Goal: Transaction & Acquisition: Purchase product/service

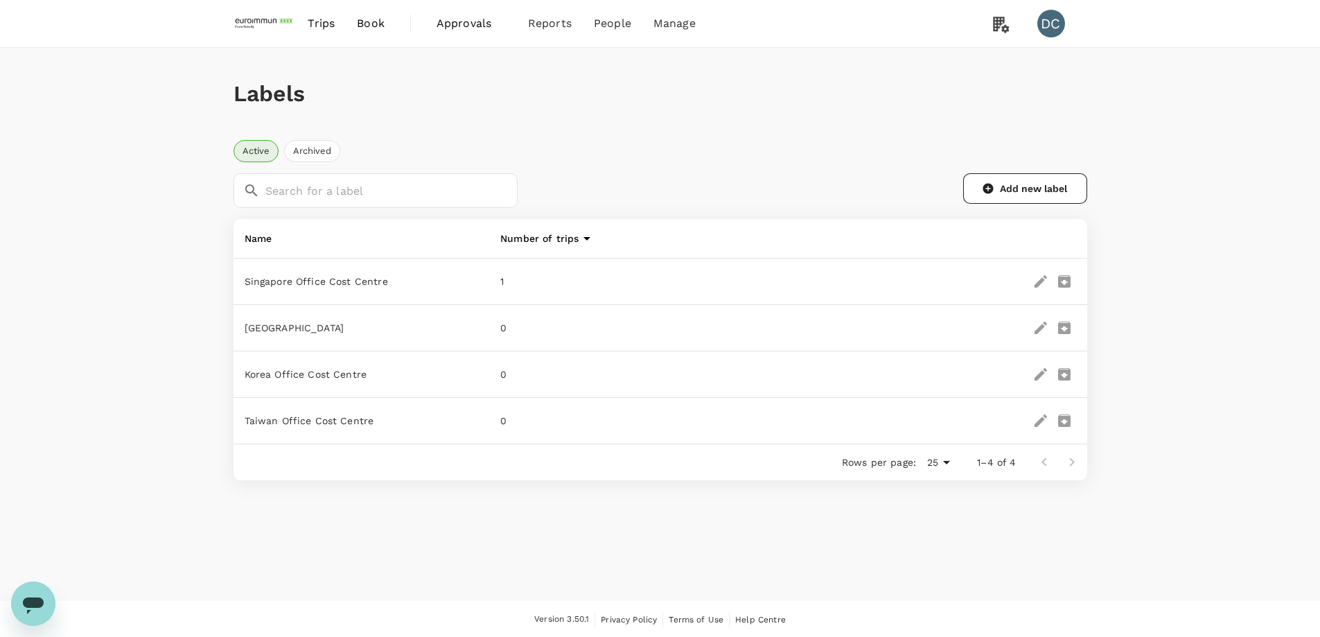
click at [326, 30] on span "Trips" at bounding box center [321, 23] width 27 height 17
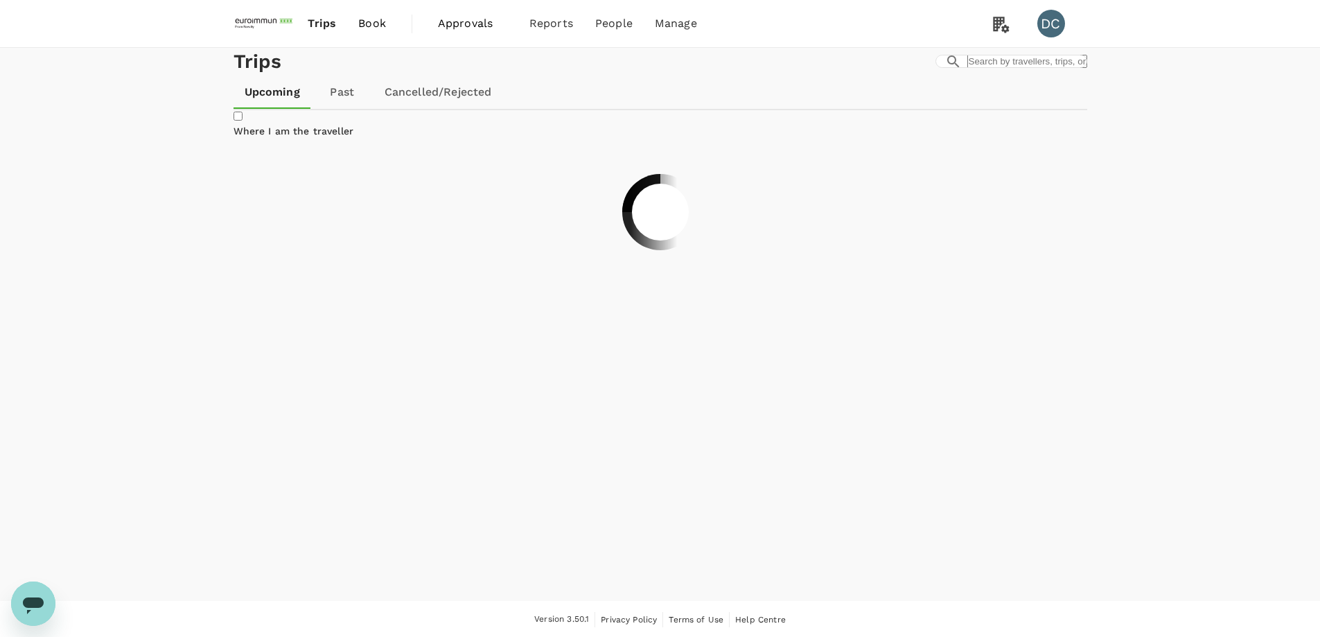
click at [373, 28] on span "Book" at bounding box center [372, 23] width 28 height 17
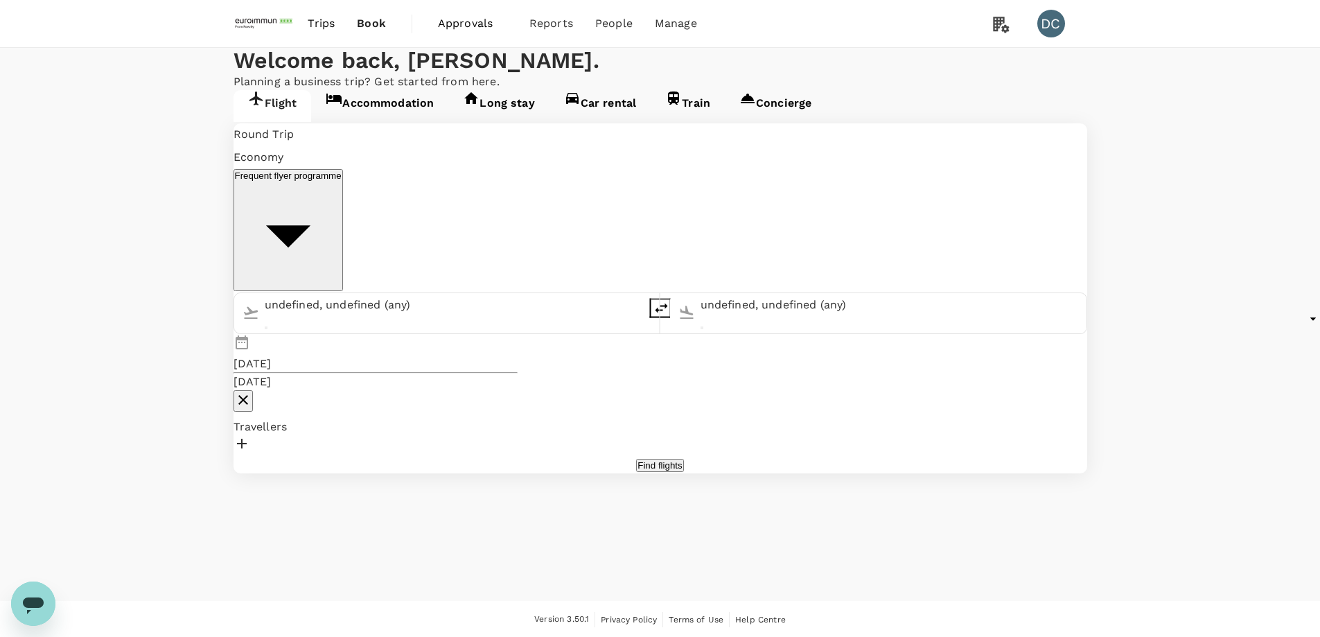
type input "Singapore Changi (SIN)"
type input "[PERSON_NAME] Intl (MNL)"
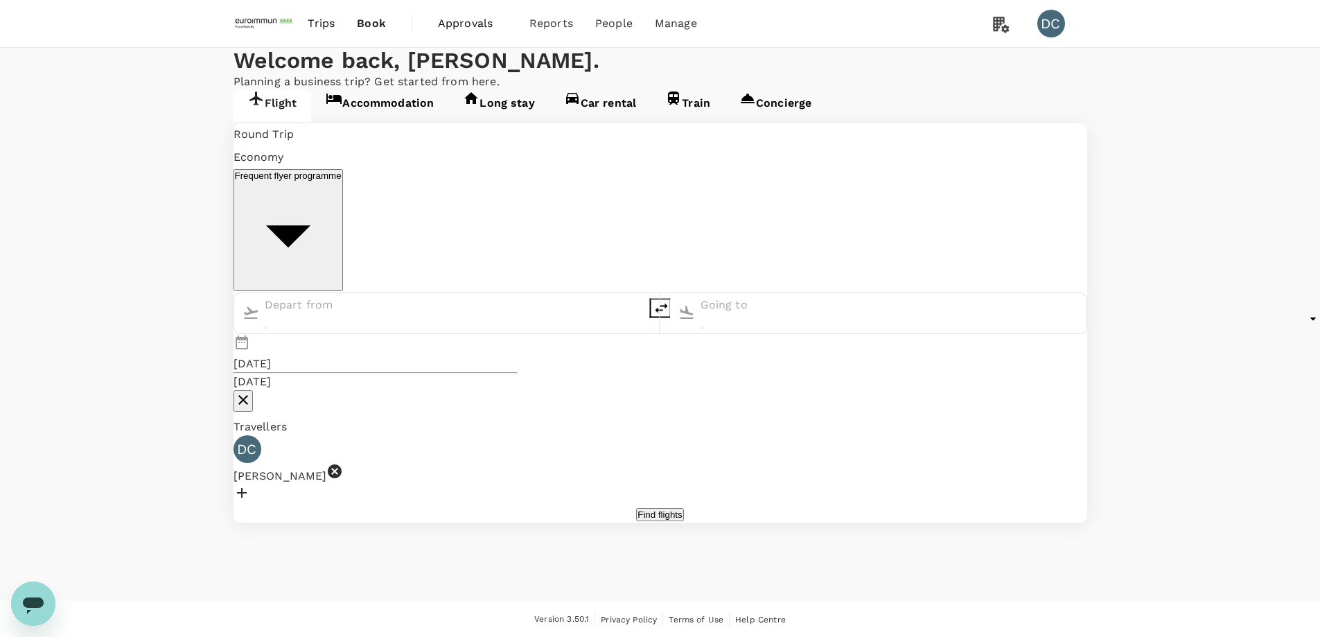
type input "Singapore Changi (SIN)"
type input "[PERSON_NAME] Intl (MNL)"
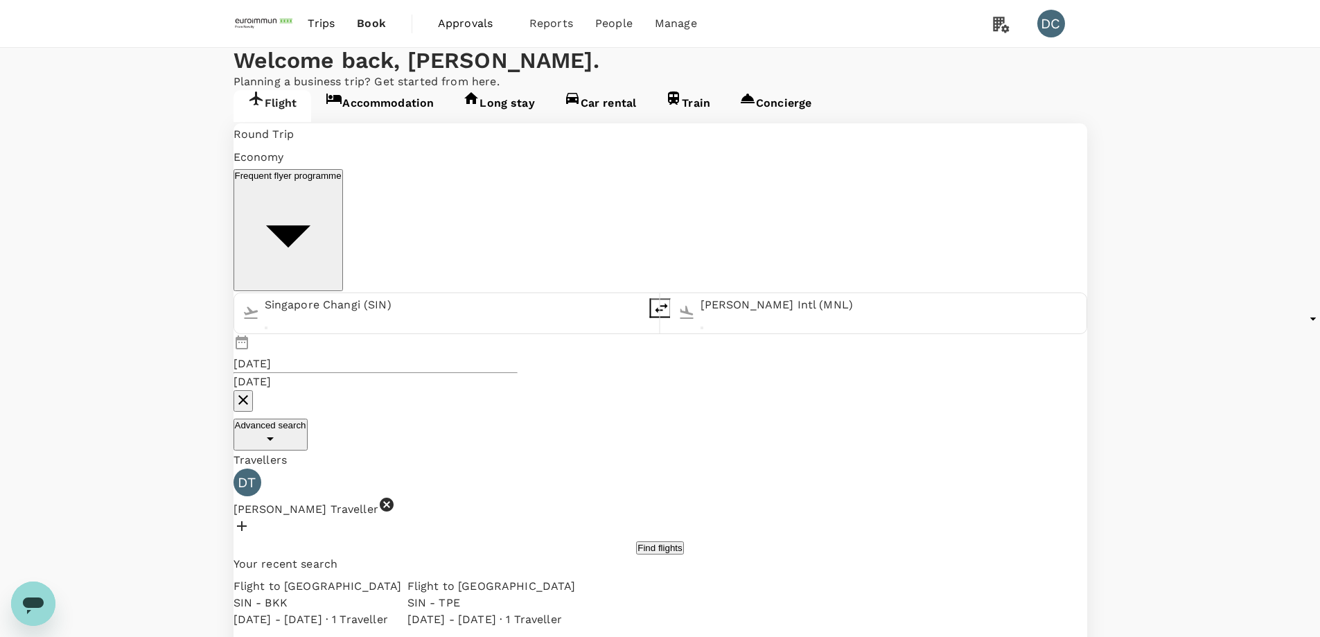
click at [444, 294] on input "Singapore Changi (SIN)" at bounding box center [454, 305] width 378 height 22
click at [343, 294] on input "Singapore Changi (SIN)" at bounding box center [454, 305] width 378 height 22
paste input "HKG"
click at [389, 294] on input "SinHKG gapore Changi (SIN)" at bounding box center [454, 305] width 378 height 22
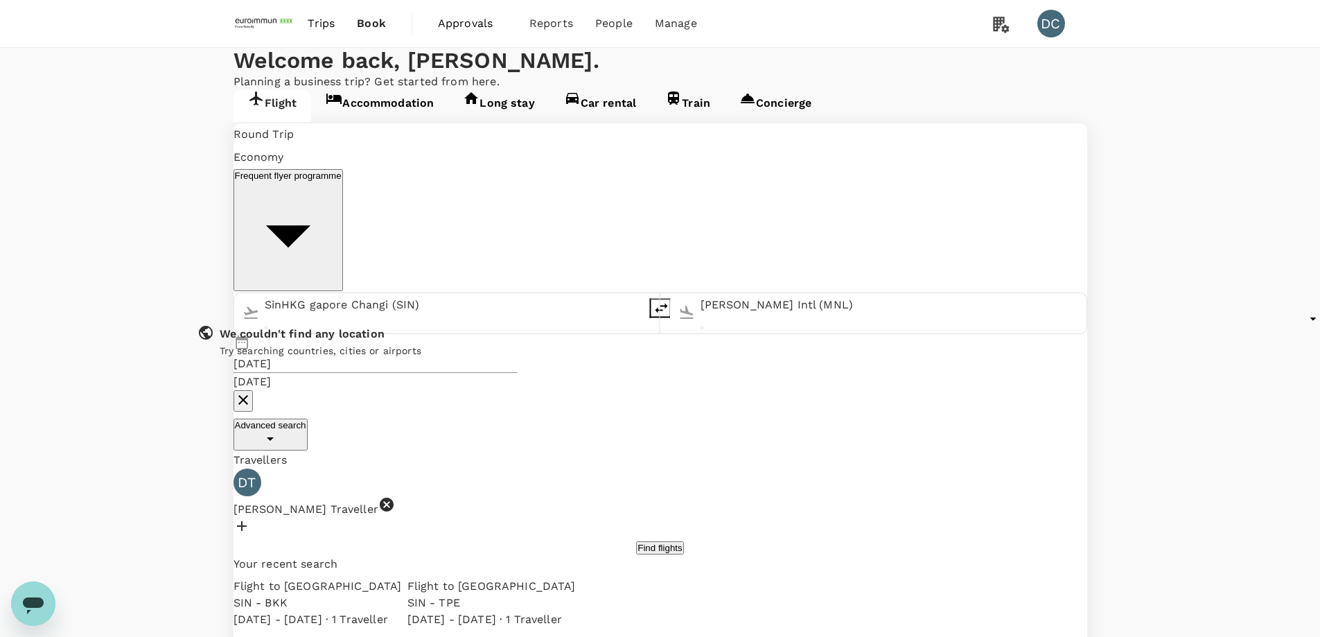
click at [389, 294] on input "SinHKG gapore Changi (SIN)" at bounding box center [454, 305] width 378 height 22
paste input "HKG"
click at [421, 347] on p "Hong Kong Intl" at bounding box center [364, 354] width 270 height 14
type input "Hong Kong Intl (HKG)"
click at [701, 294] on input "[PERSON_NAME] Intl (MNL)" at bounding box center [890, 305] width 378 height 22
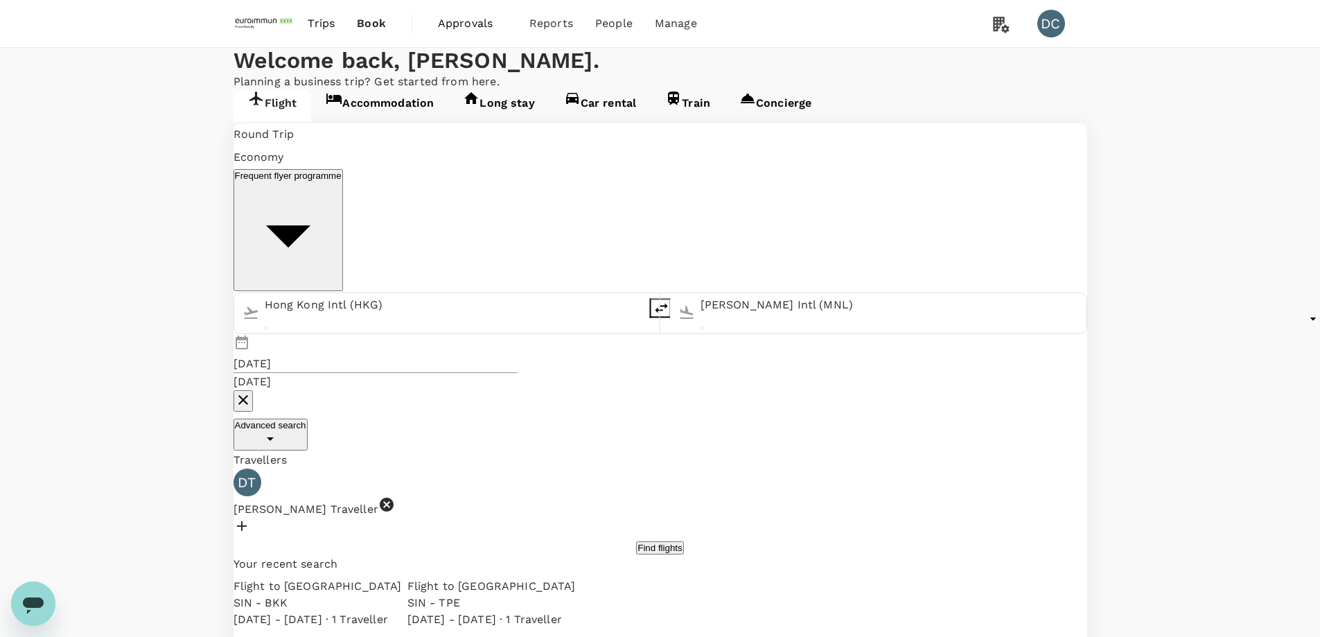
click at [701, 294] on input "[PERSON_NAME] Intl (MNL)" at bounding box center [890, 305] width 378 height 22
paste input "MNL"
click at [664, 347] on p "[PERSON_NAME] Intl" at bounding box center [799, 354] width 270 height 14
type input "[PERSON_NAME] Intl (MNL)"
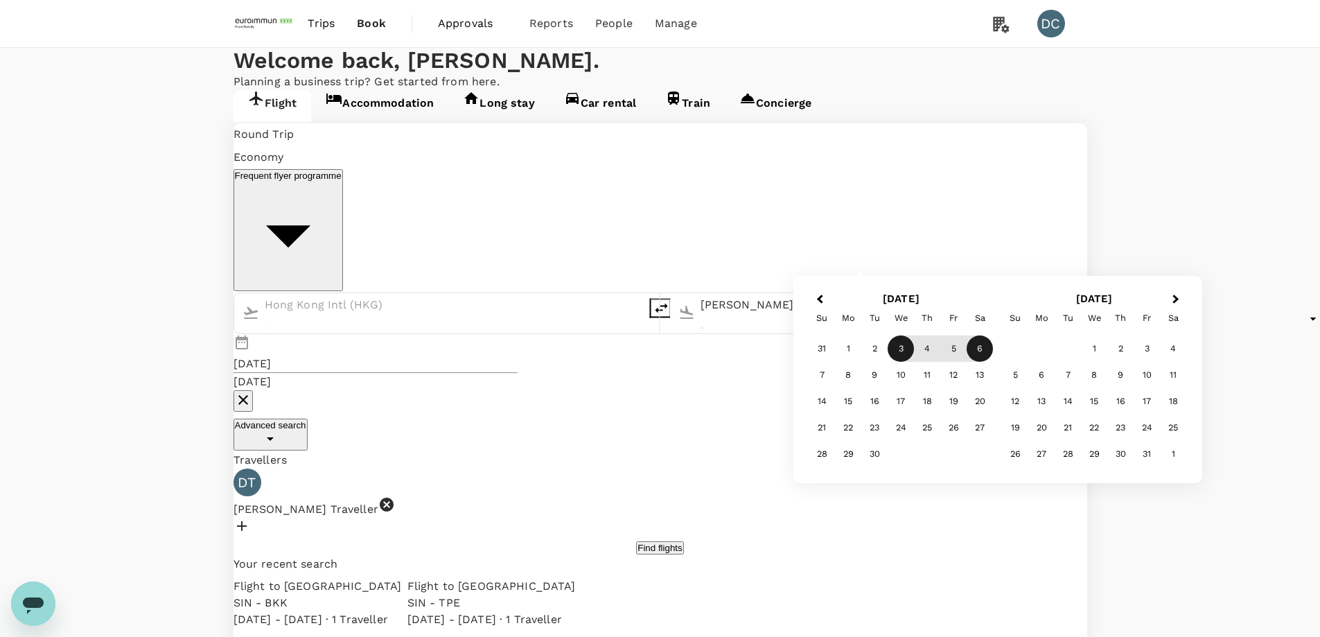
click at [897, 346] on div "3" at bounding box center [901, 348] width 26 height 26
click at [922, 376] on div "11" at bounding box center [927, 375] width 26 height 26
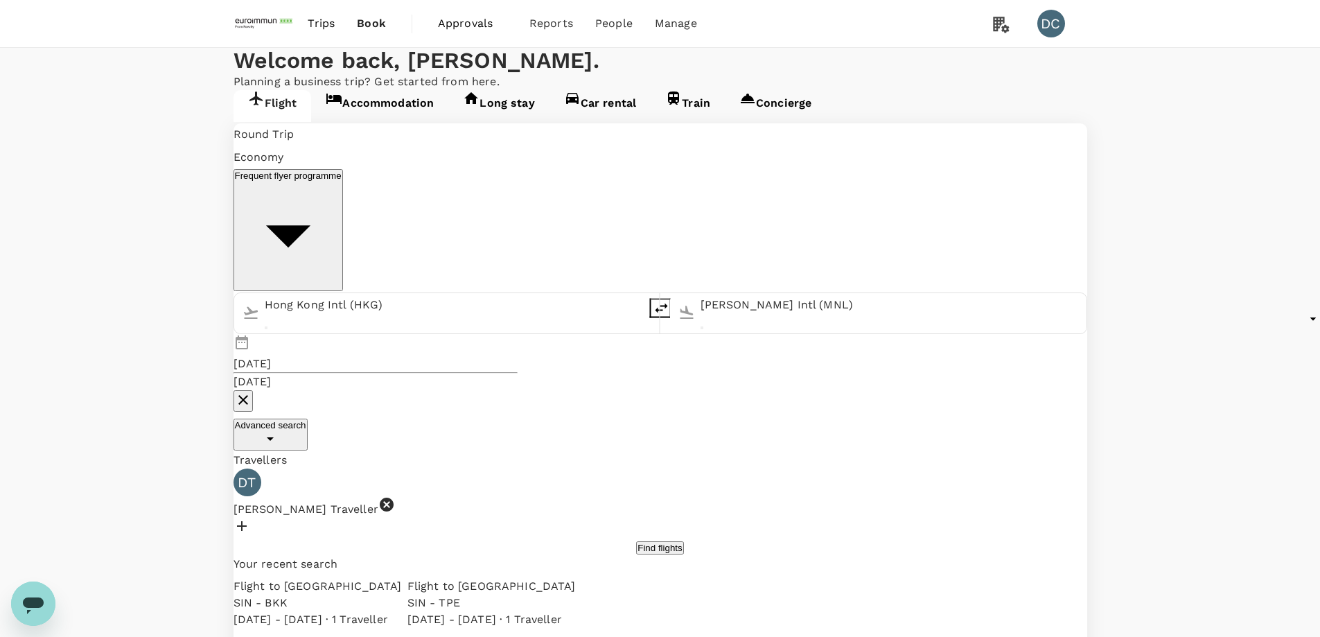
click at [676, 541] on button "Find flights" at bounding box center [659, 547] width 47 height 13
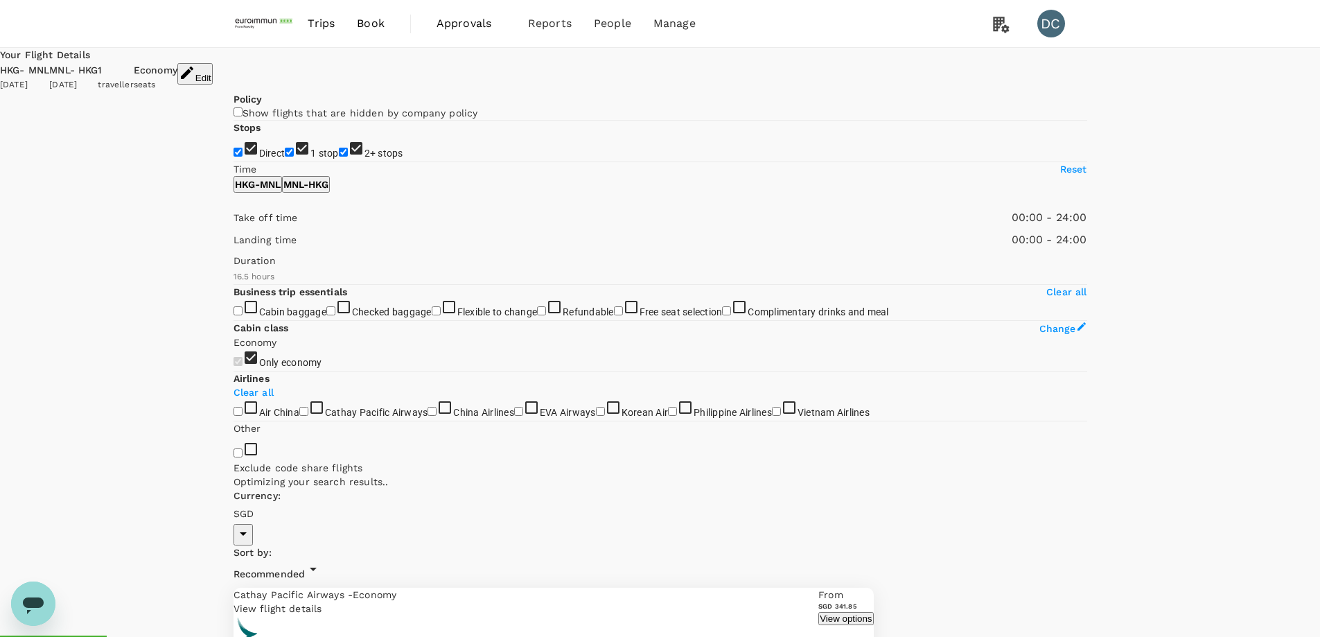
type input "1395"
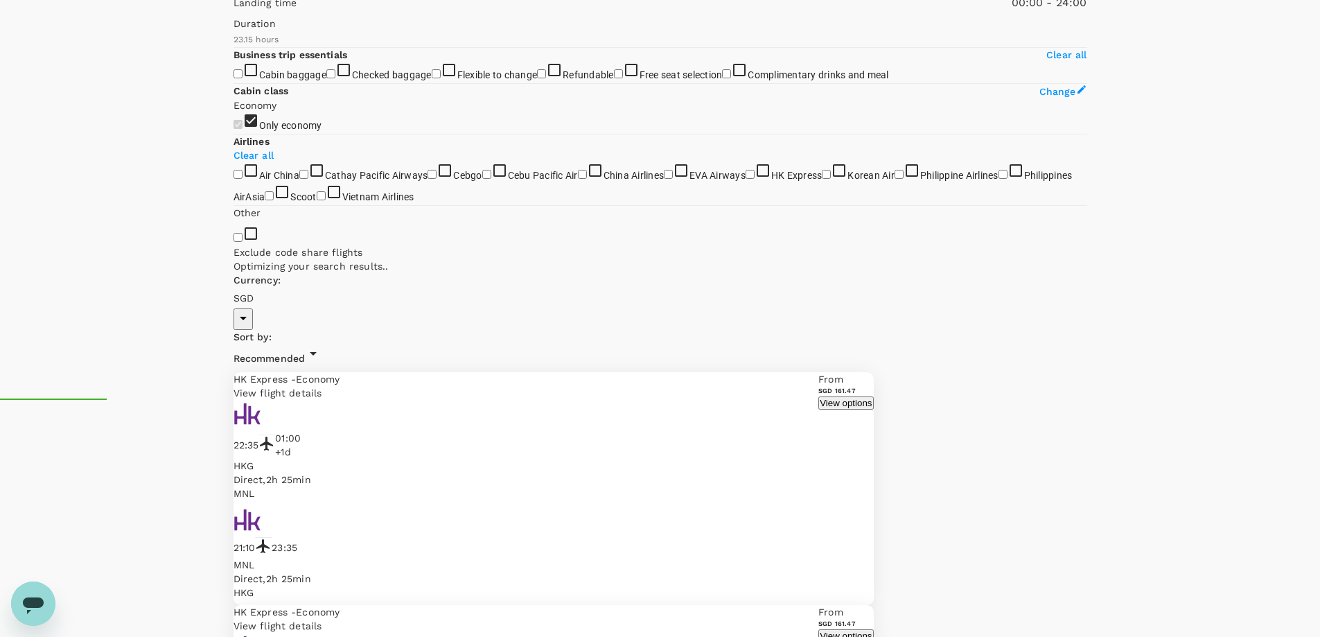
scroll to position [69, 0]
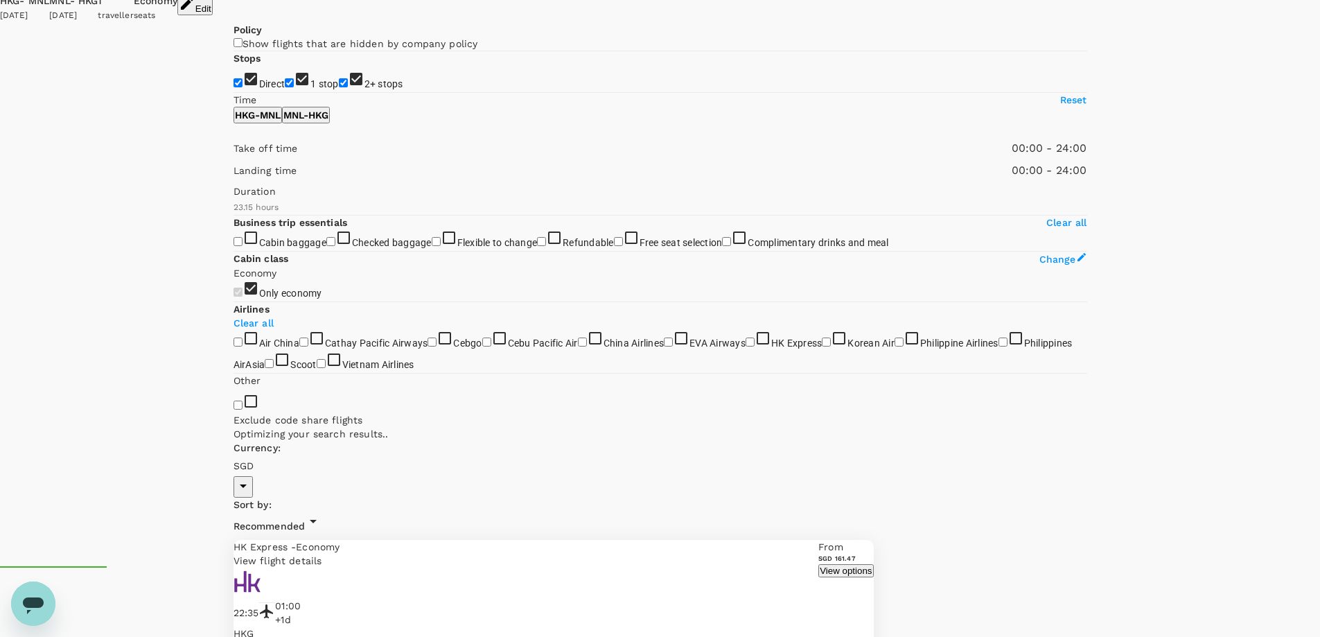
click at [339, 87] on input "2+ stops" at bounding box center [343, 82] width 9 height 9
checkbox input "false"
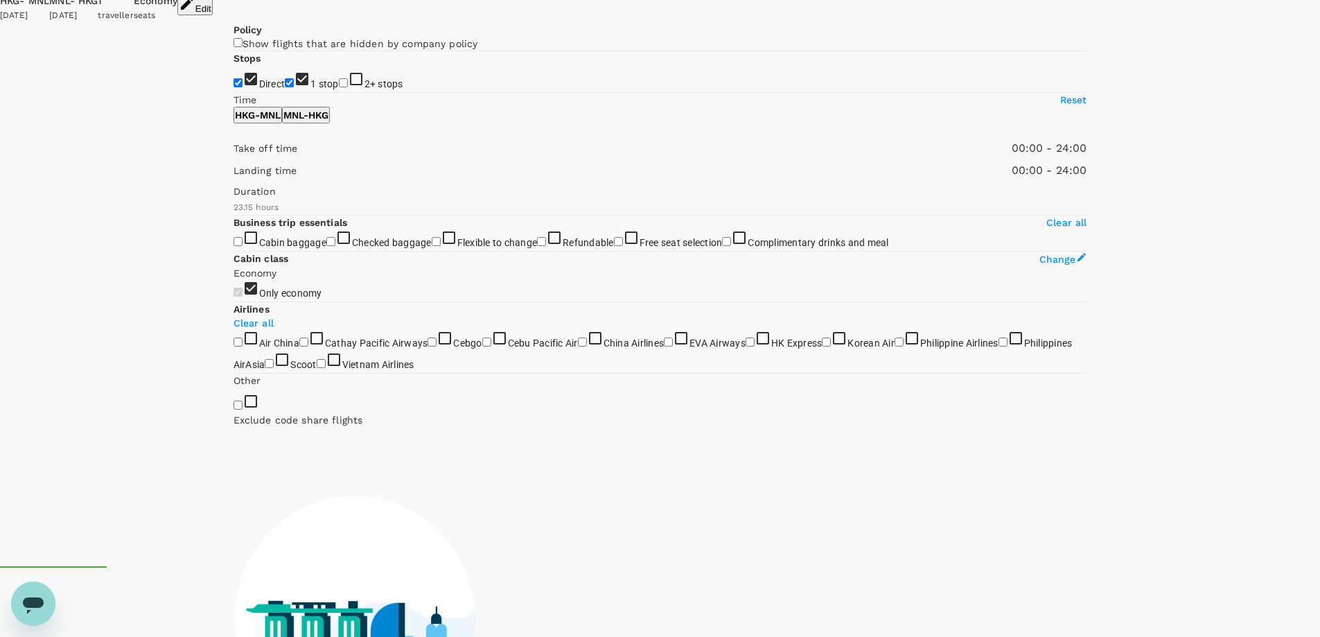
click at [285, 87] on input "1 stop" at bounding box center [289, 82] width 9 height 9
checkbox input "false"
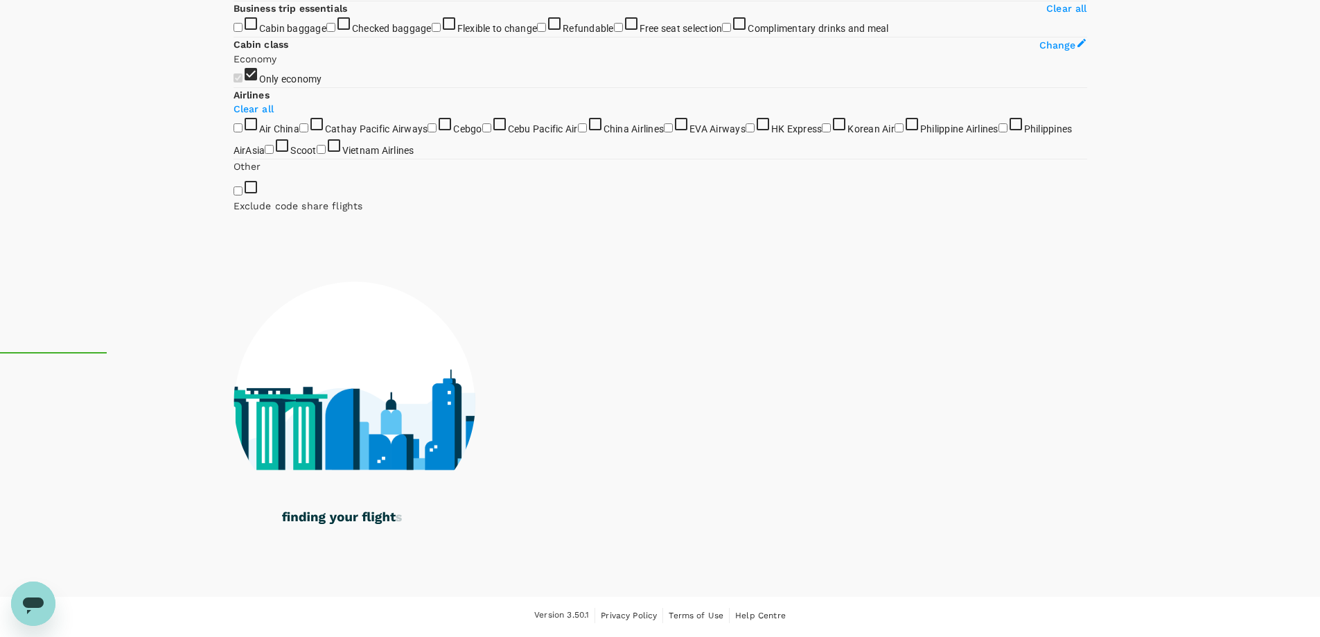
scroll to position [693, 0]
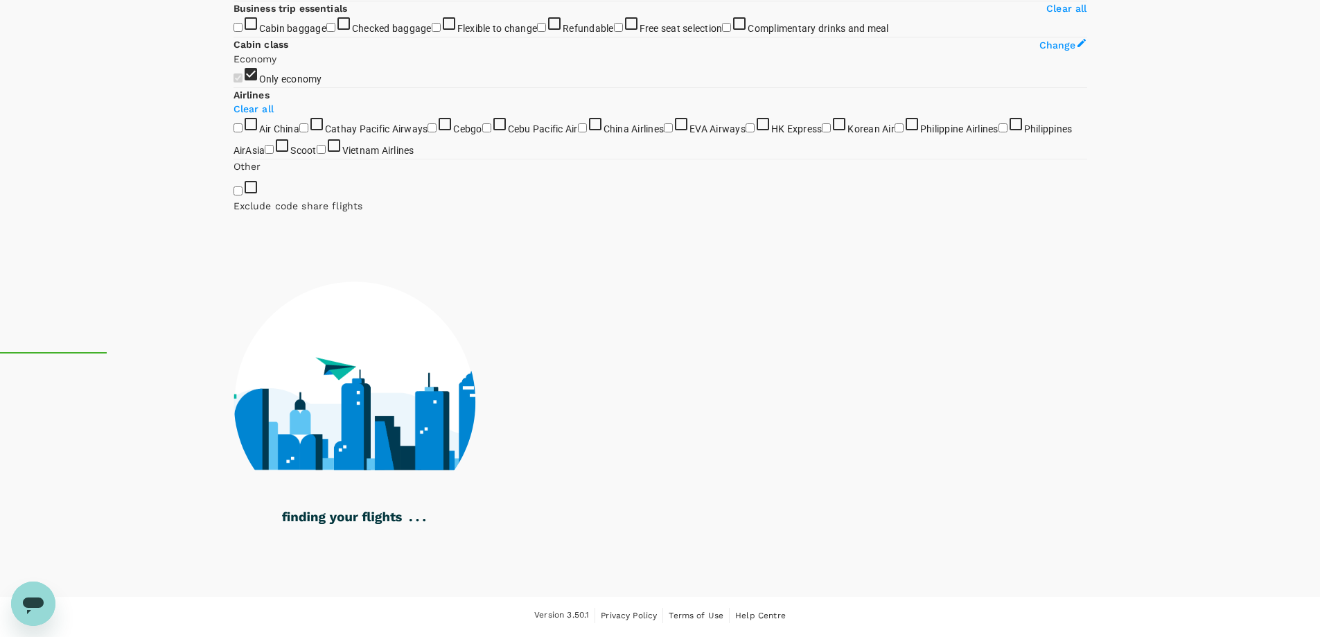
click at [325, 134] on span "Cathay Pacific Airways" at bounding box center [376, 128] width 103 height 11
click at [299, 132] on input "Cathay Pacific Airways" at bounding box center [303, 127] width 9 height 9
checkbox input "true"
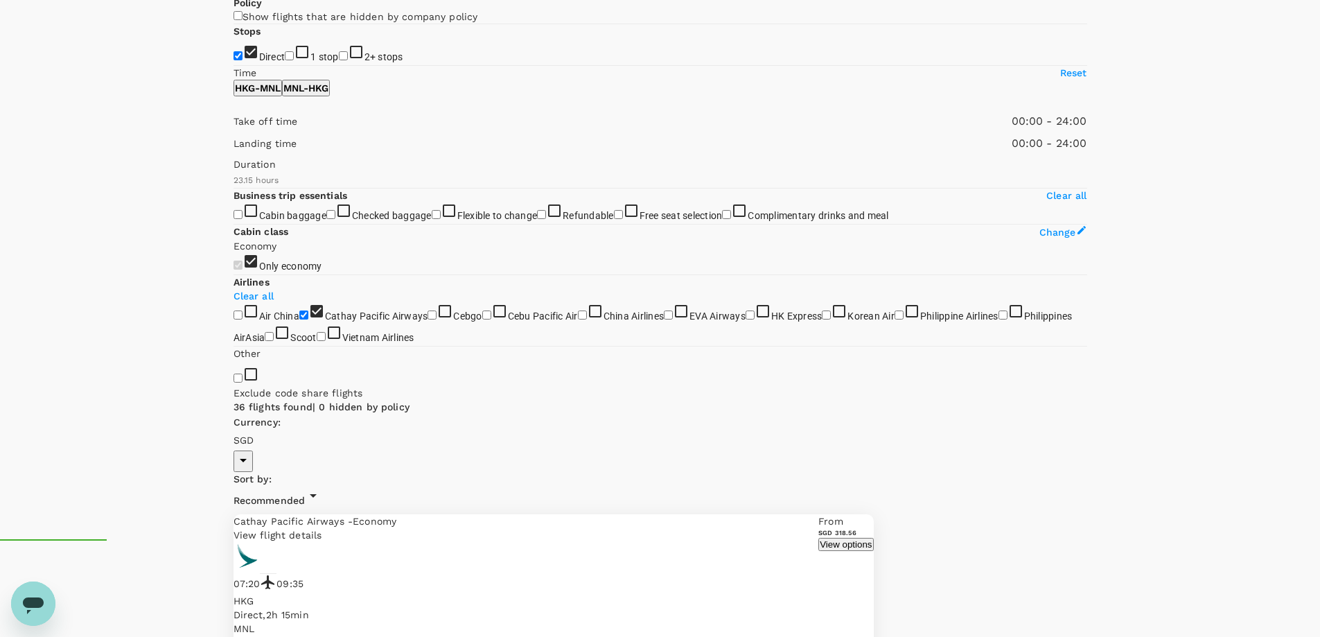
scroll to position [69, 0]
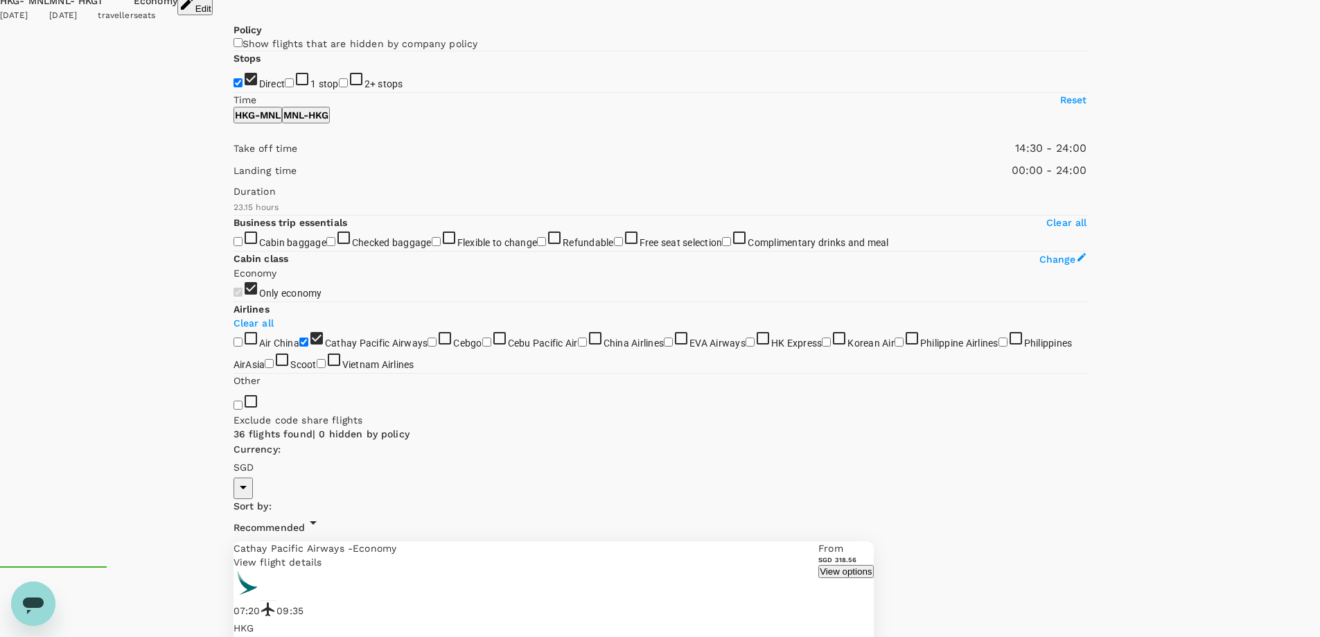
type input "840"
drag, startPoint x: 241, startPoint y: 342, endPoint x: 356, endPoint y: 339, distance: 115.1
click at [234, 157] on span at bounding box center [234, 157] width 0 height 0
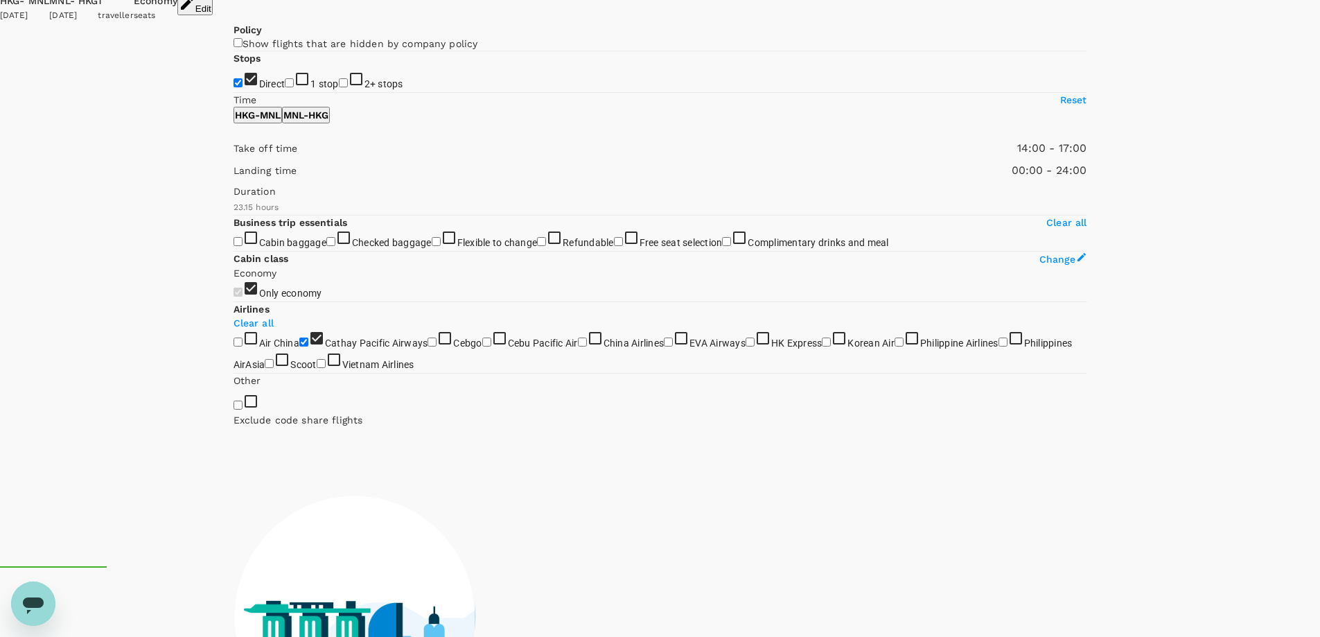
type input "990"
drag, startPoint x: 441, startPoint y: 346, endPoint x: 381, endPoint y: 349, distance: 60.3
click at [234, 157] on span at bounding box center [234, 157] width 0 height 0
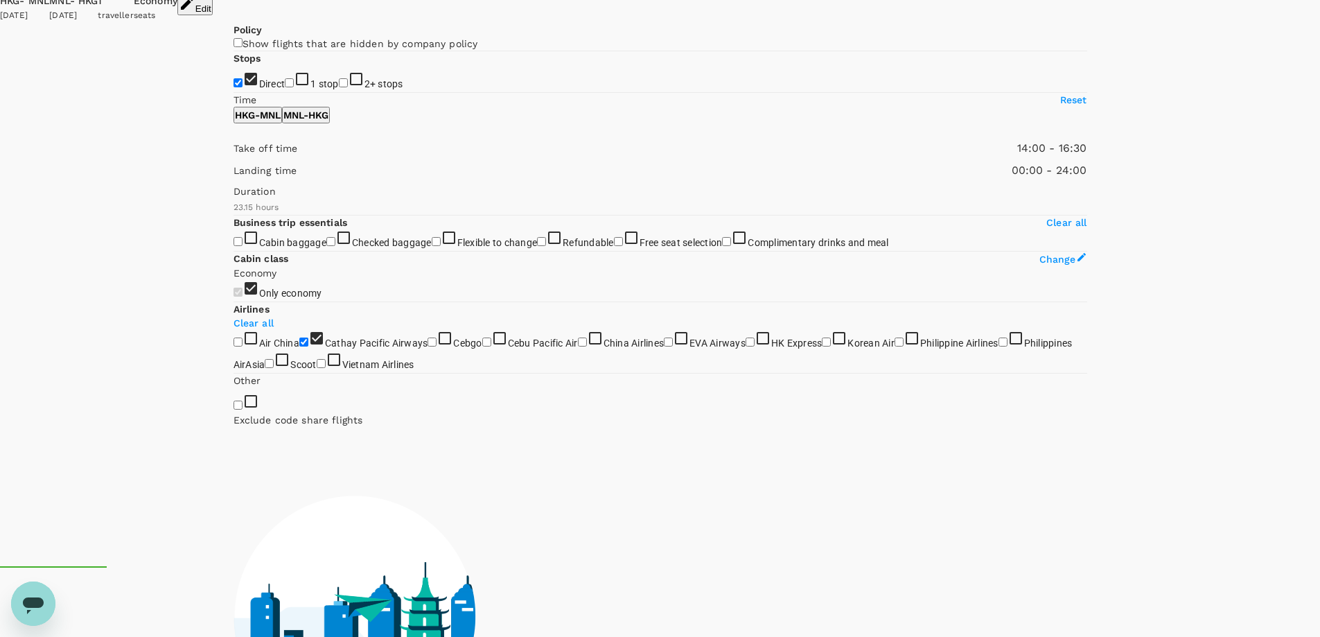
click at [328, 122] on p "MNL - HKG" at bounding box center [305, 115] width 45 height 14
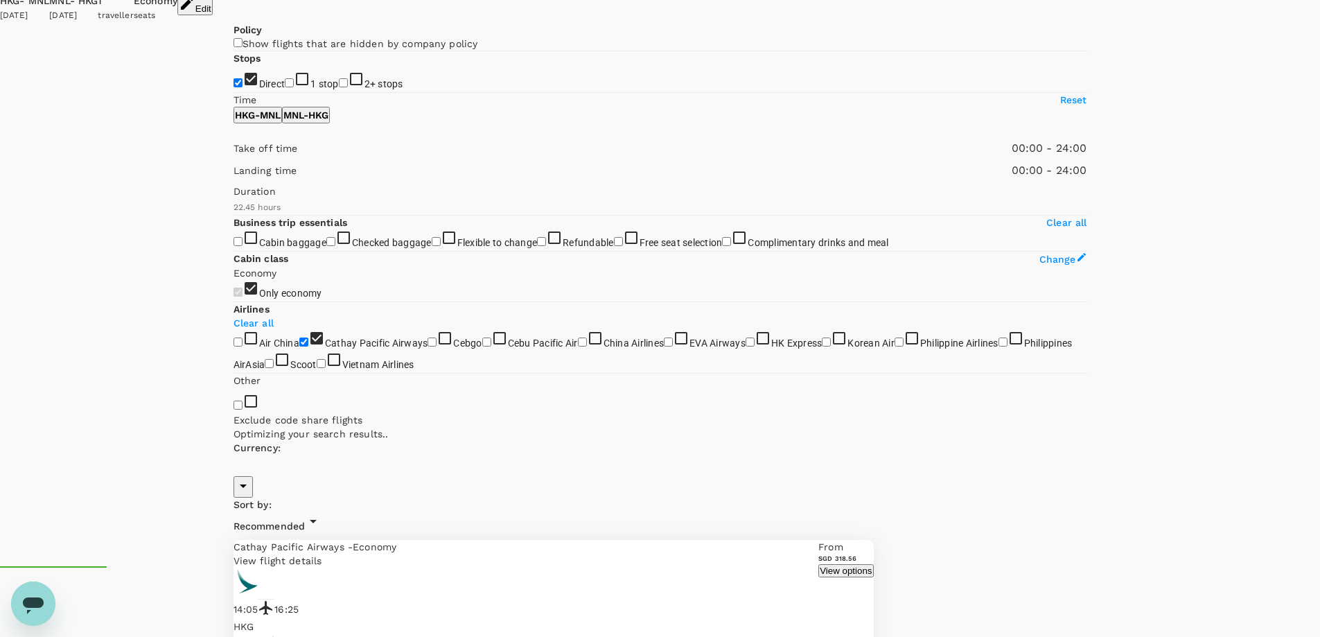
type input "SGD"
type input "1020"
drag, startPoint x: 233, startPoint y: 343, endPoint x: 386, endPoint y: 341, distance: 153.1
click at [234, 157] on span at bounding box center [234, 157] width 0 height 0
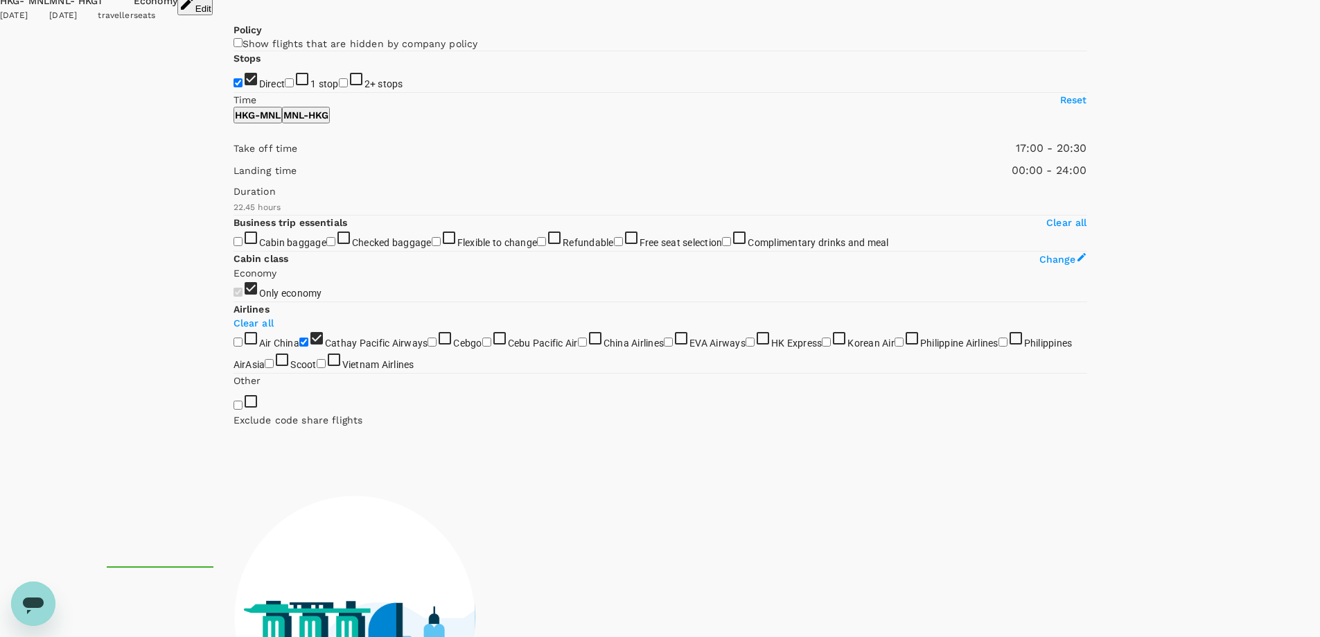
type input "1200"
drag, startPoint x: 441, startPoint y: 342, endPoint x: 410, endPoint y: 348, distance: 32.4
click at [234, 157] on span at bounding box center [234, 157] width 0 height 0
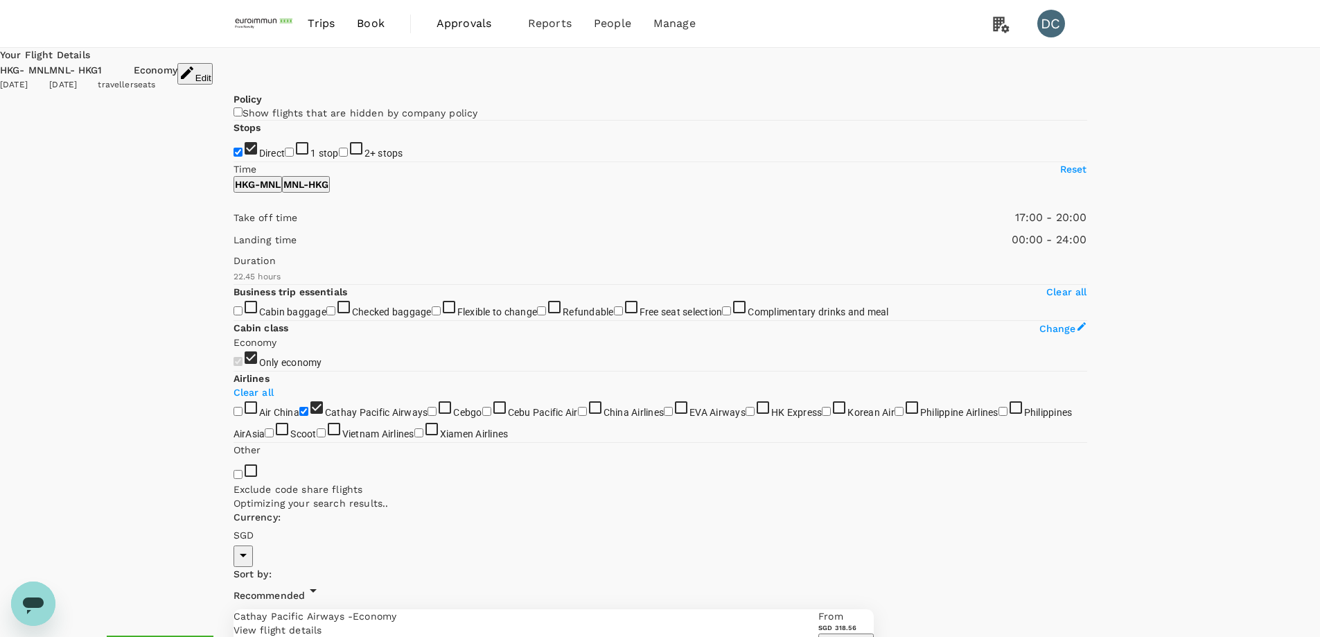
click at [873, 633] on button "View options" at bounding box center [845, 639] width 55 height 13
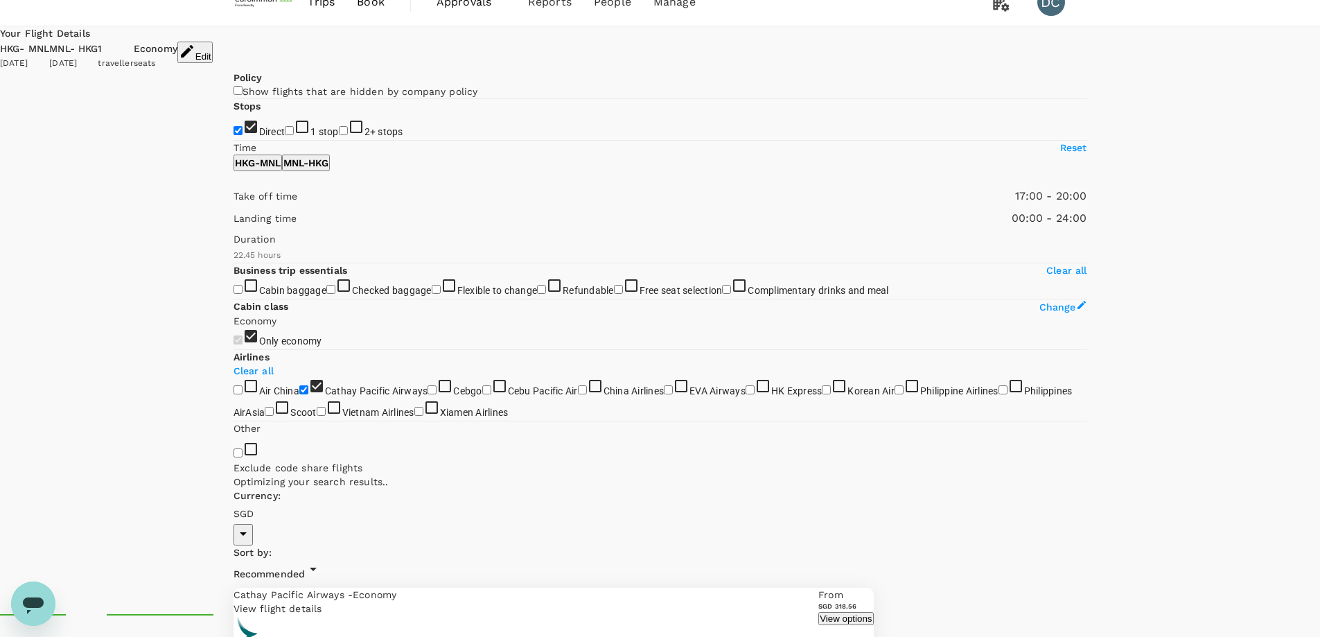
scroll to position [3, 0]
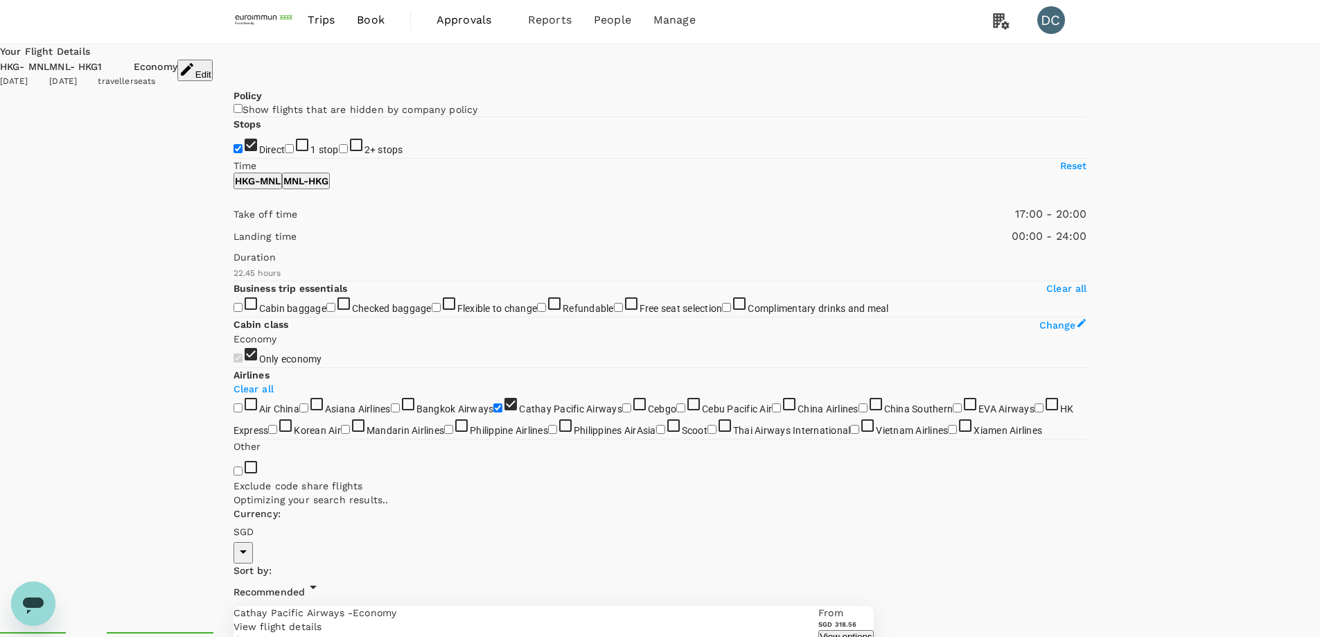
checkbox input "false"
checkbox input "true"
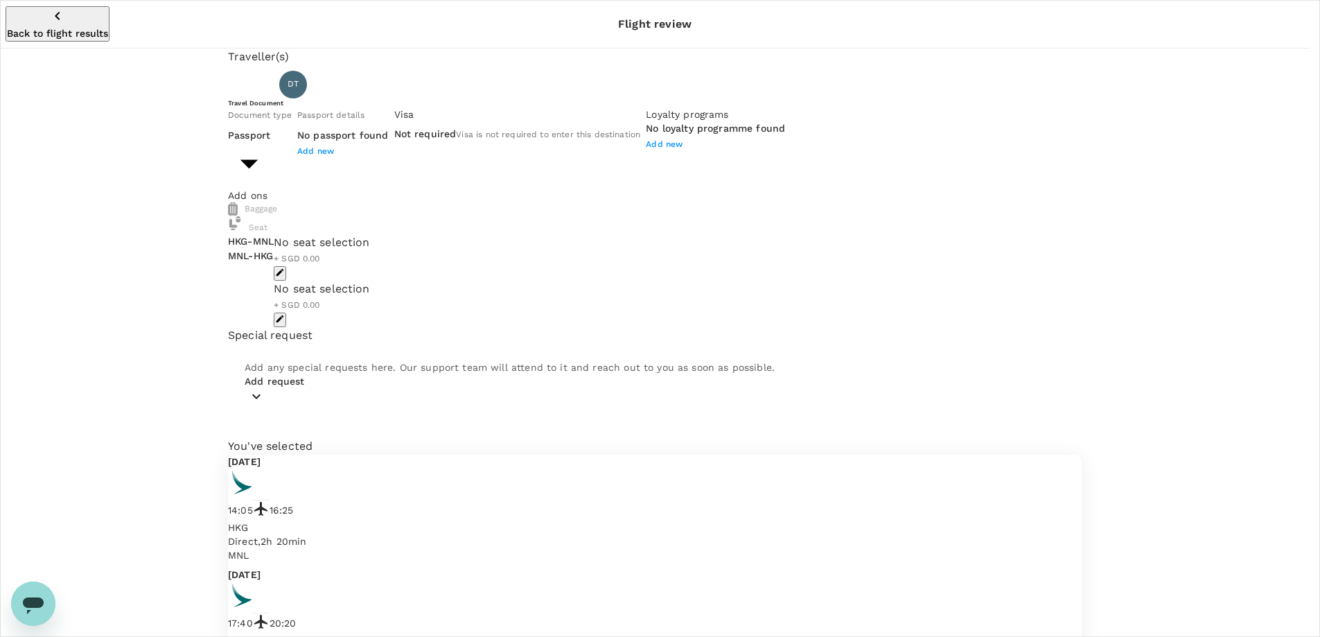
click at [415, 209] on body "Back to flight results Flight review Traveller(s) Traveller 1 : [PERSON_NAME] T…" at bounding box center [660, 529] width 1320 height 1059
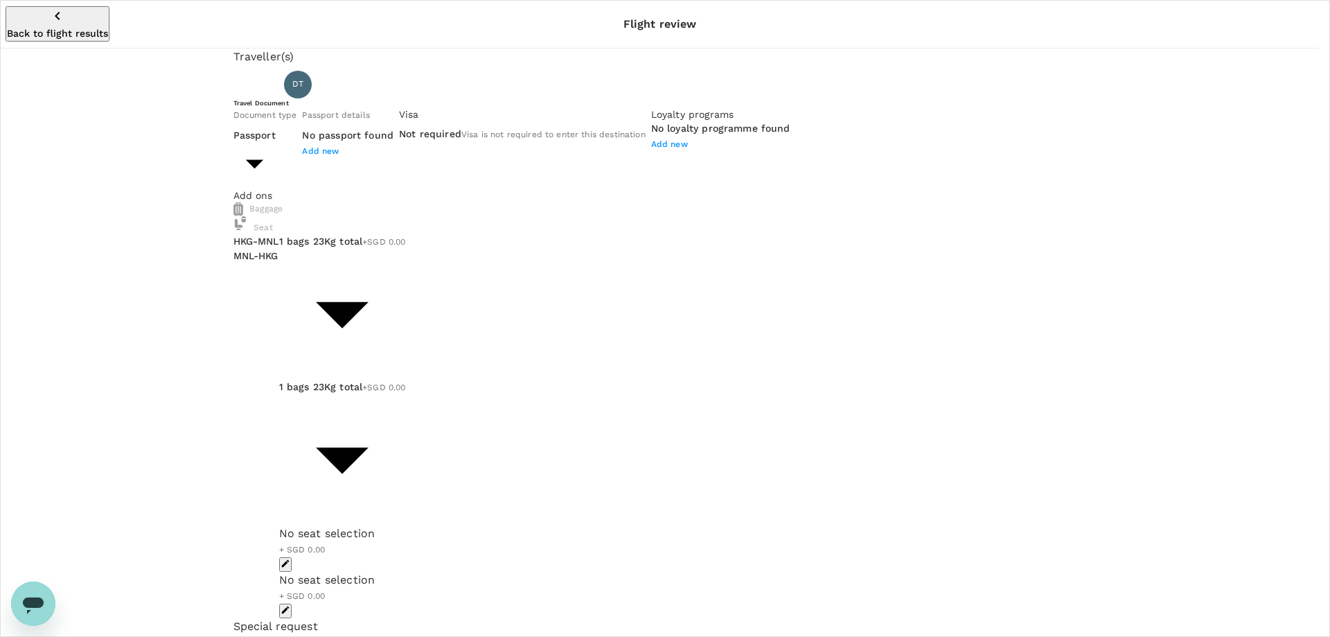
click at [339, 156] on span "Add new" at bounding box center [320, 151] width 37 height 10
paste input "K05752742"
type input "K05752742"
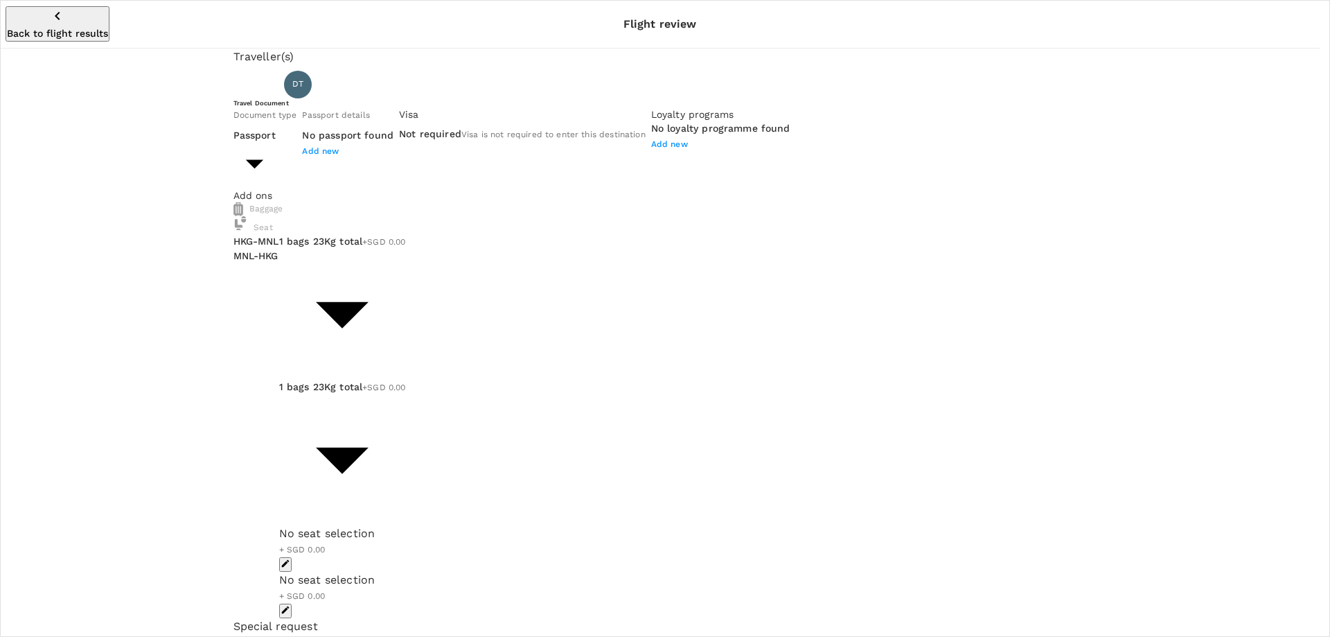
type input "HK"
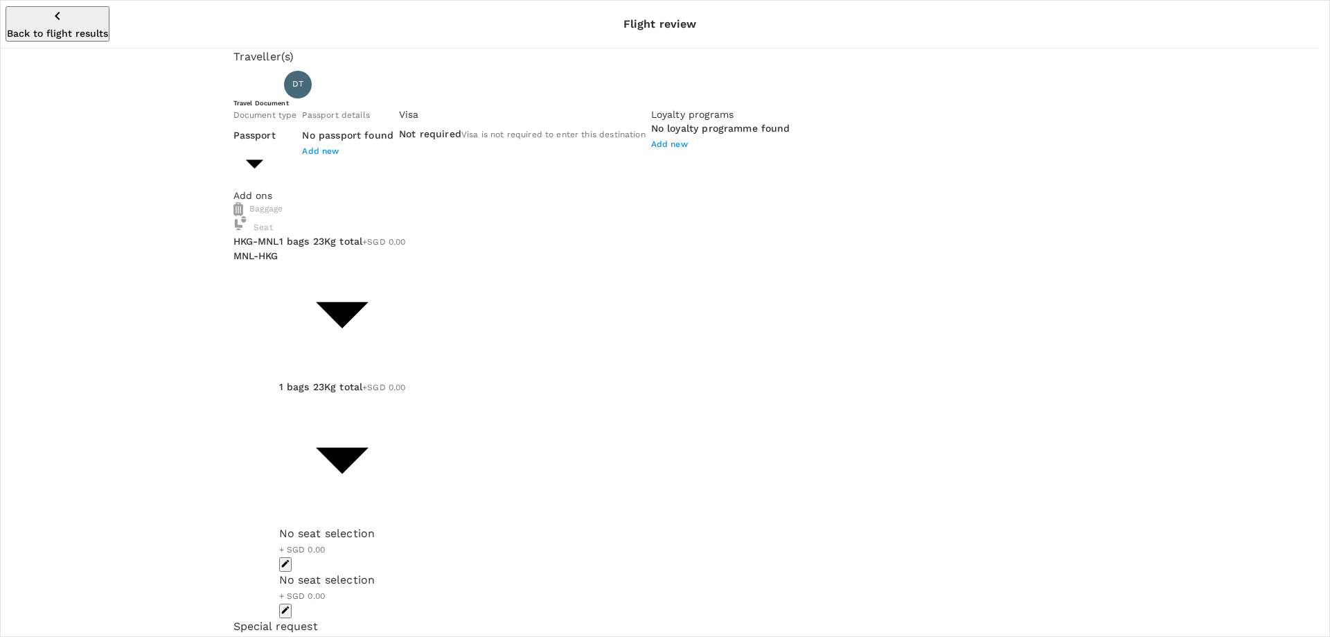
type input "DD/MM/YYYY"
type input "[DATE]"
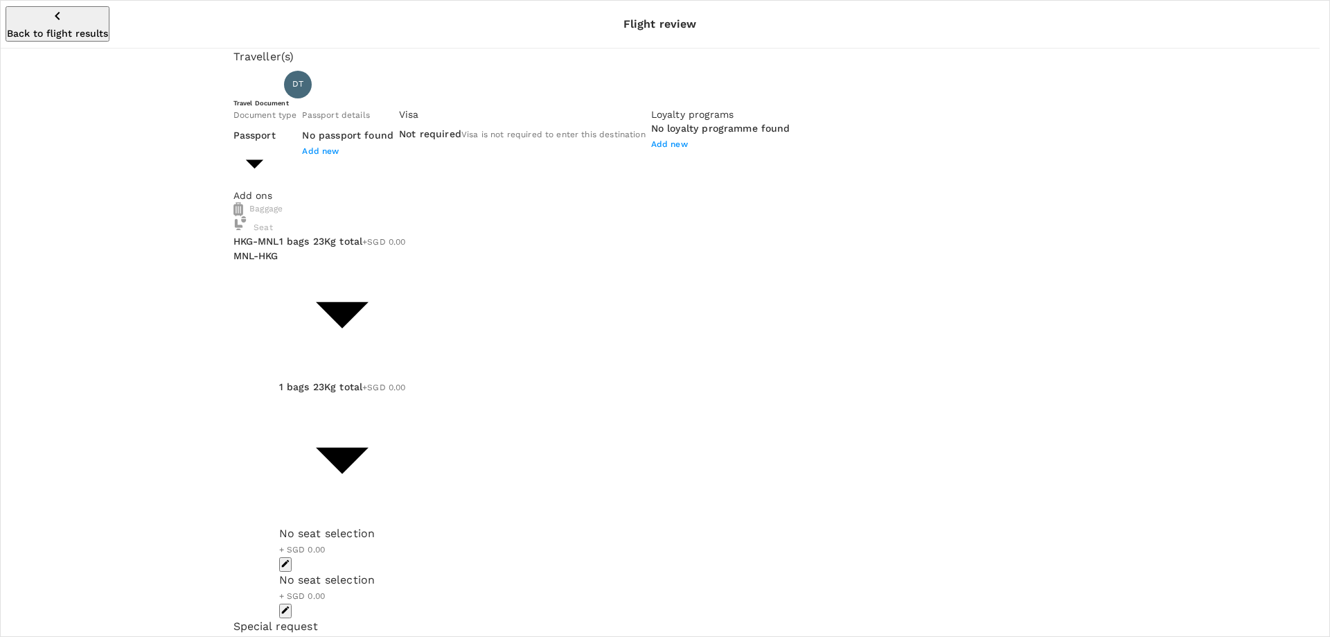
type input "[DATE]"
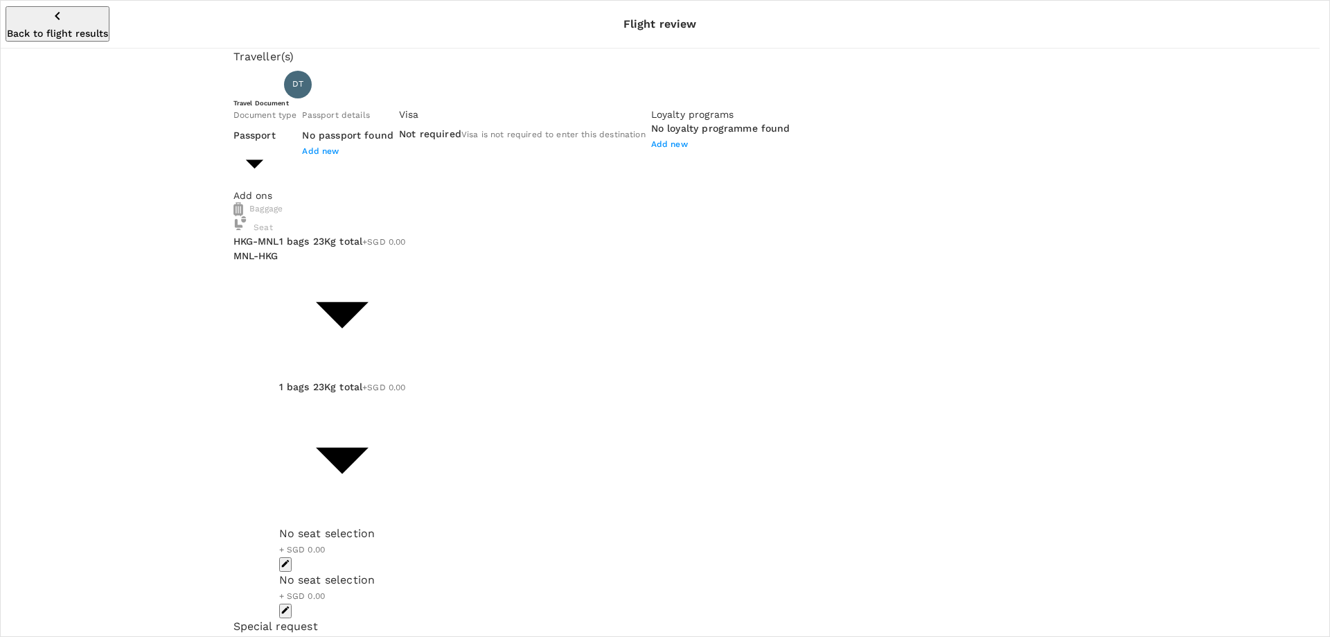
type input "[PERSON_NAME]"
type input "Ma"
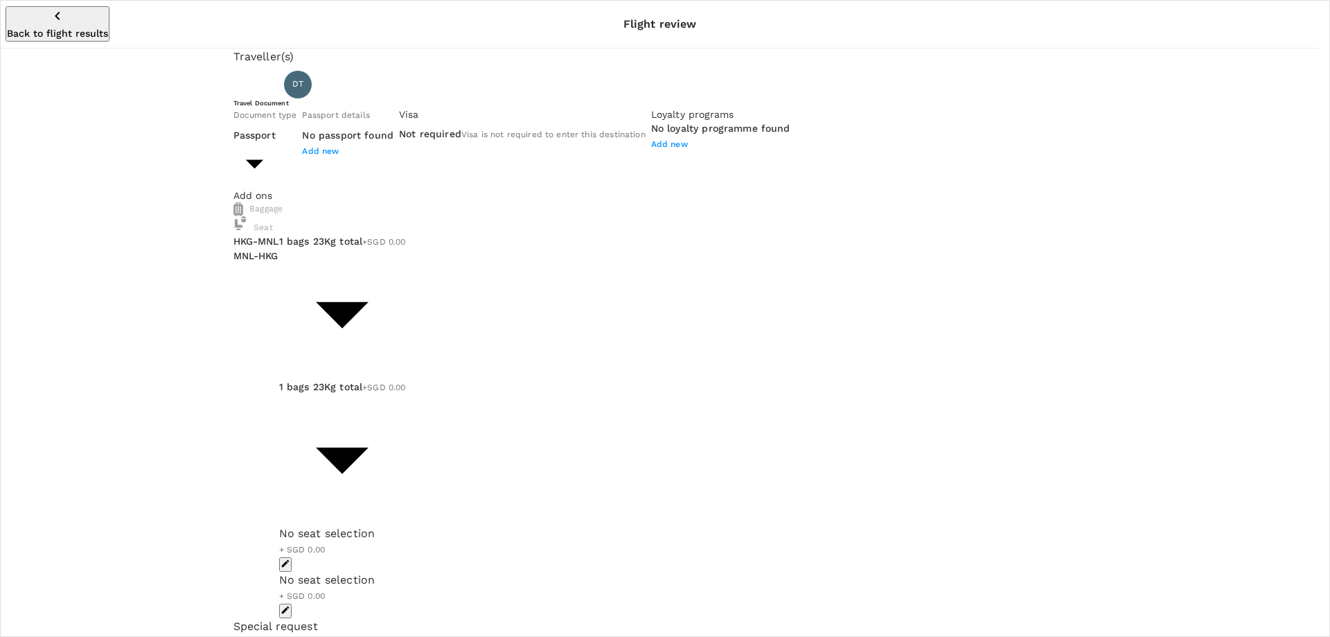
radio input "true"
type input "[DATE]"
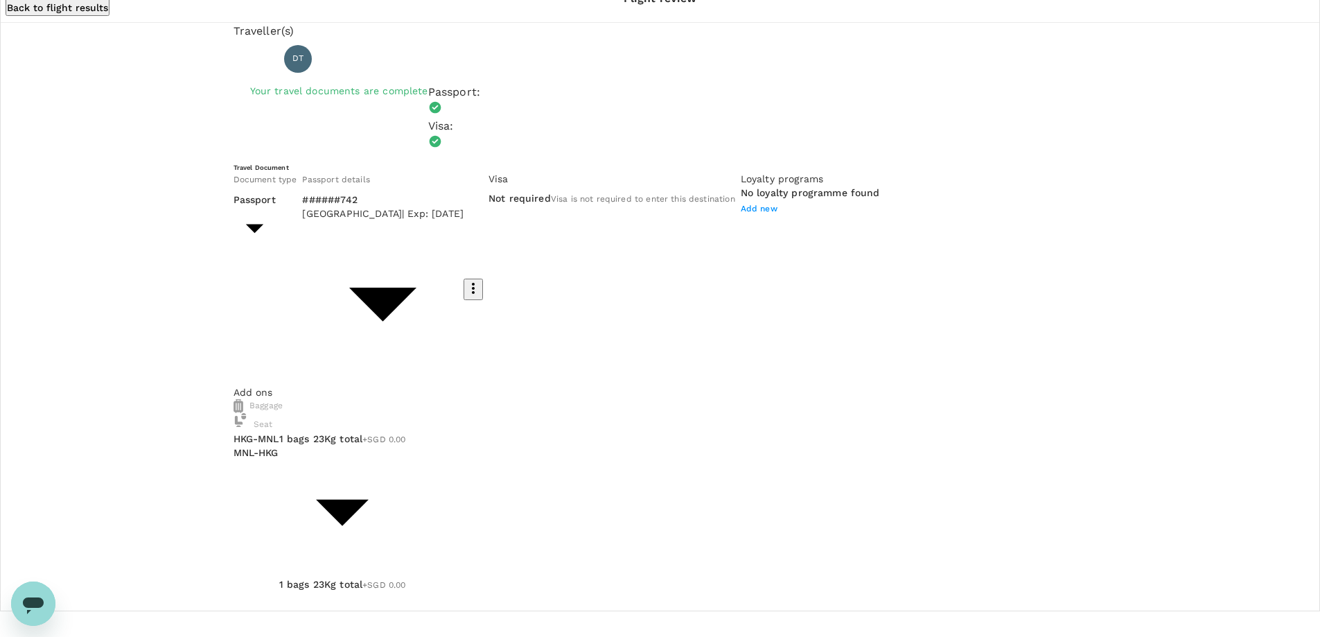
scroll to position [37, 0]
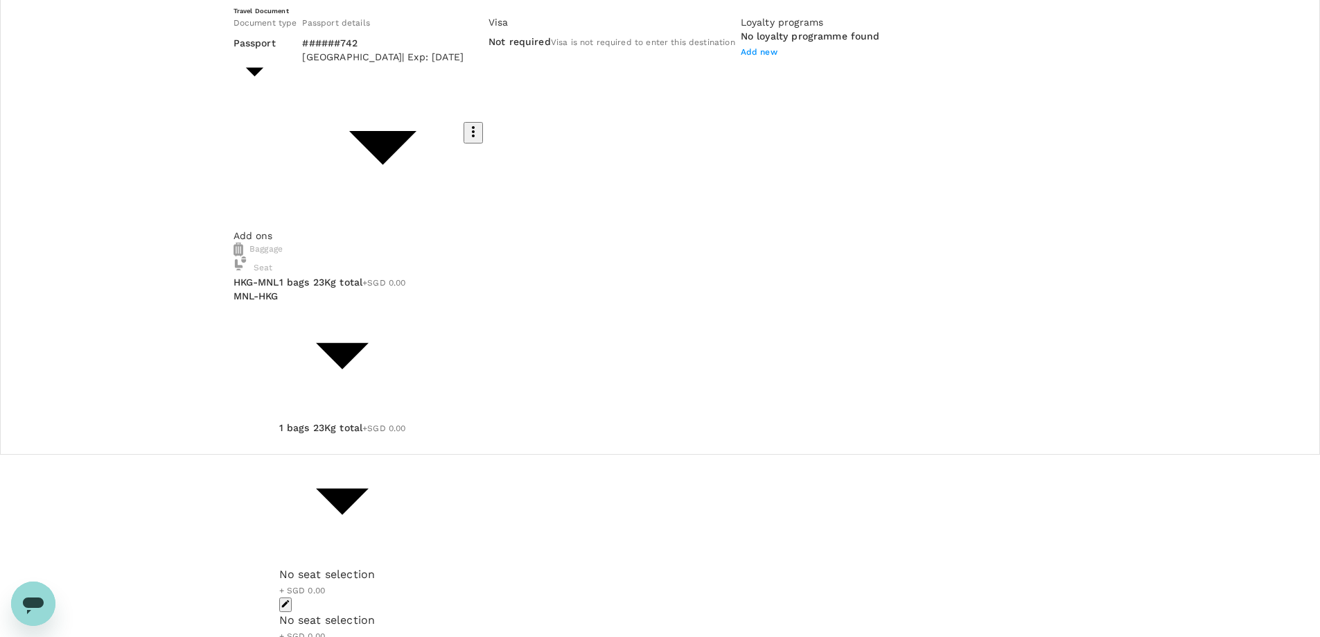
scroll to position [0, 0]
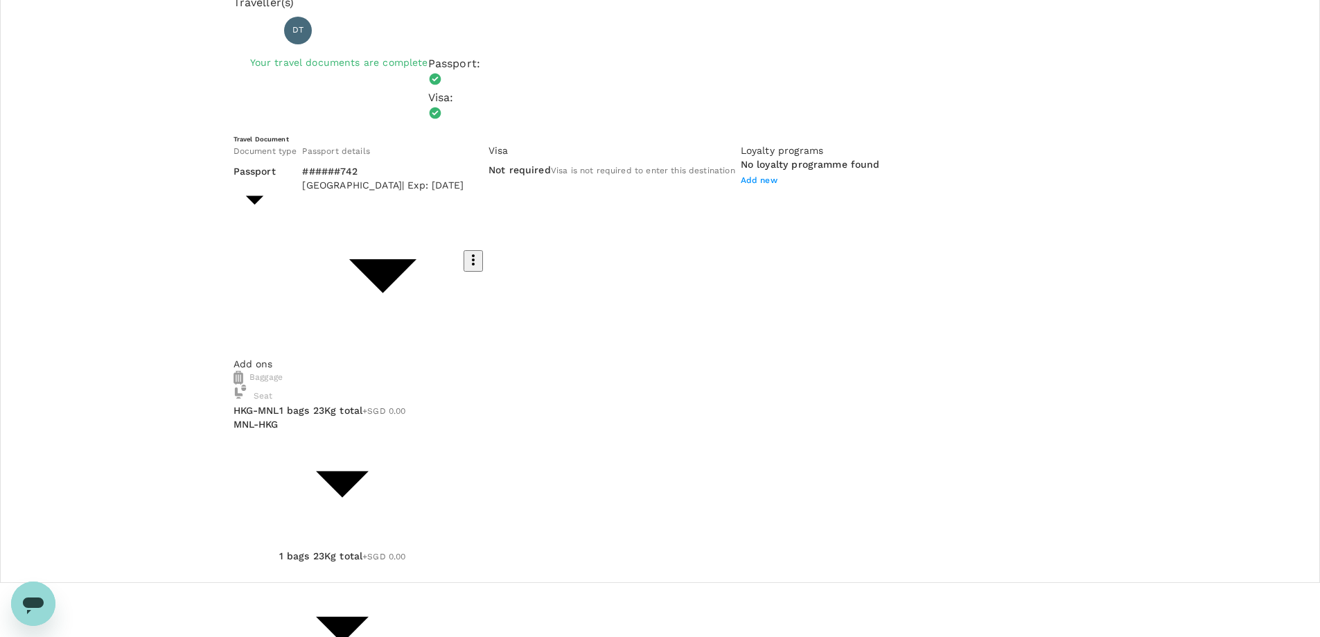
scroll to position [208, 0]
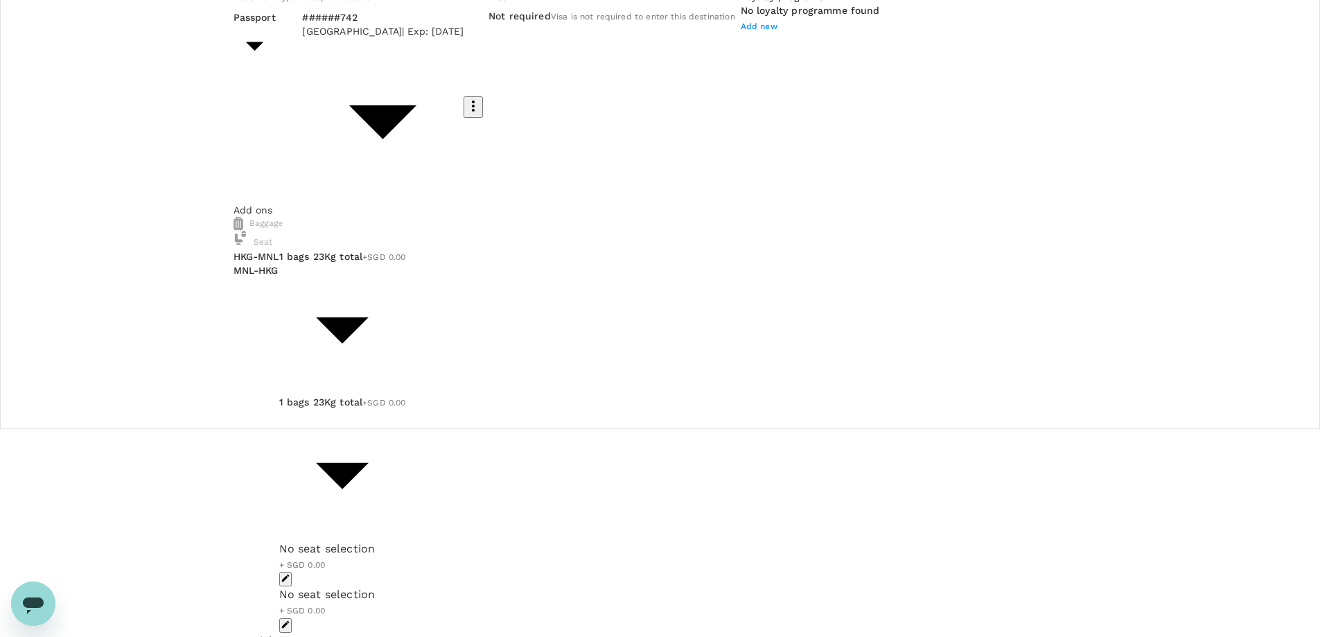
click at [406, 540] on div "No seat selection + SGD 0.00" at bounding box center [342, 563] width 127 height 46
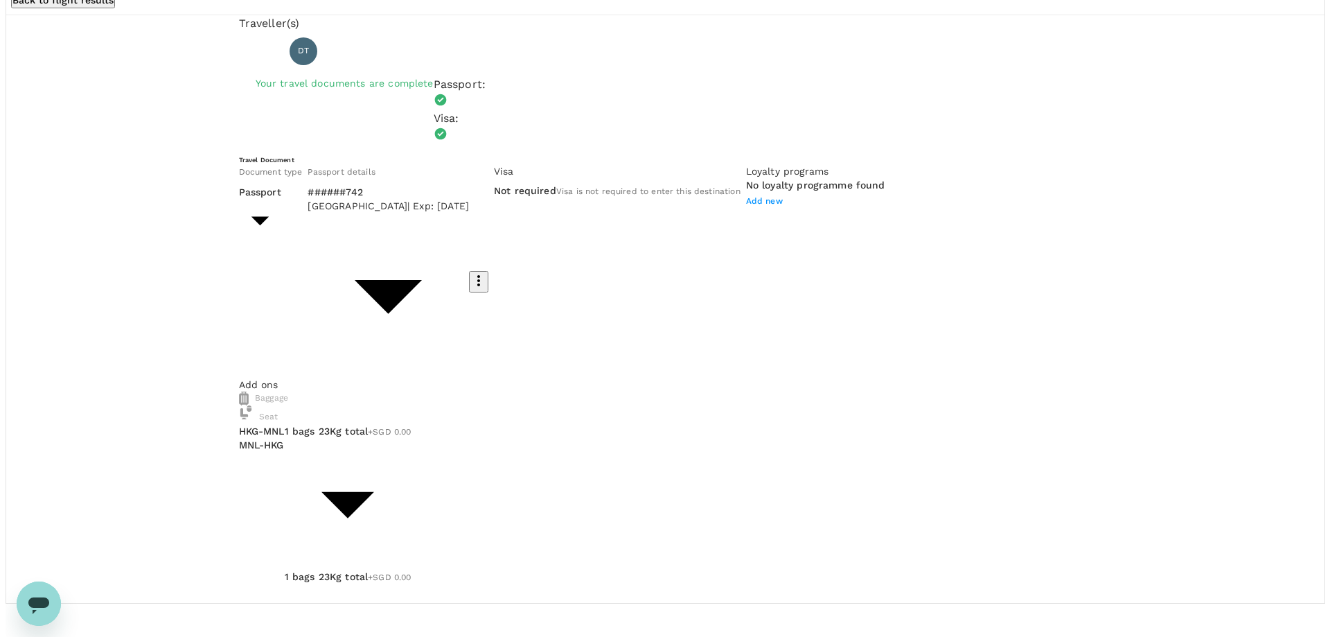
scroll to position [0, 0]
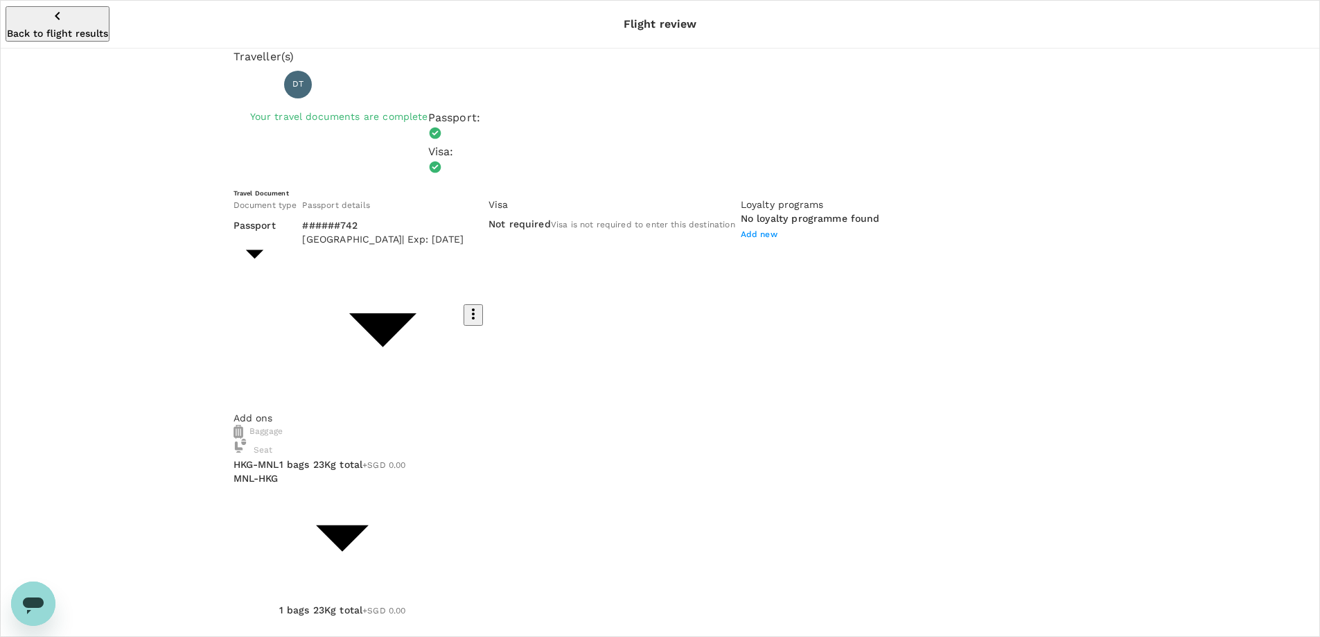
type input "9ae08bde-94be-4a60-86d8-4726f2345b2b"
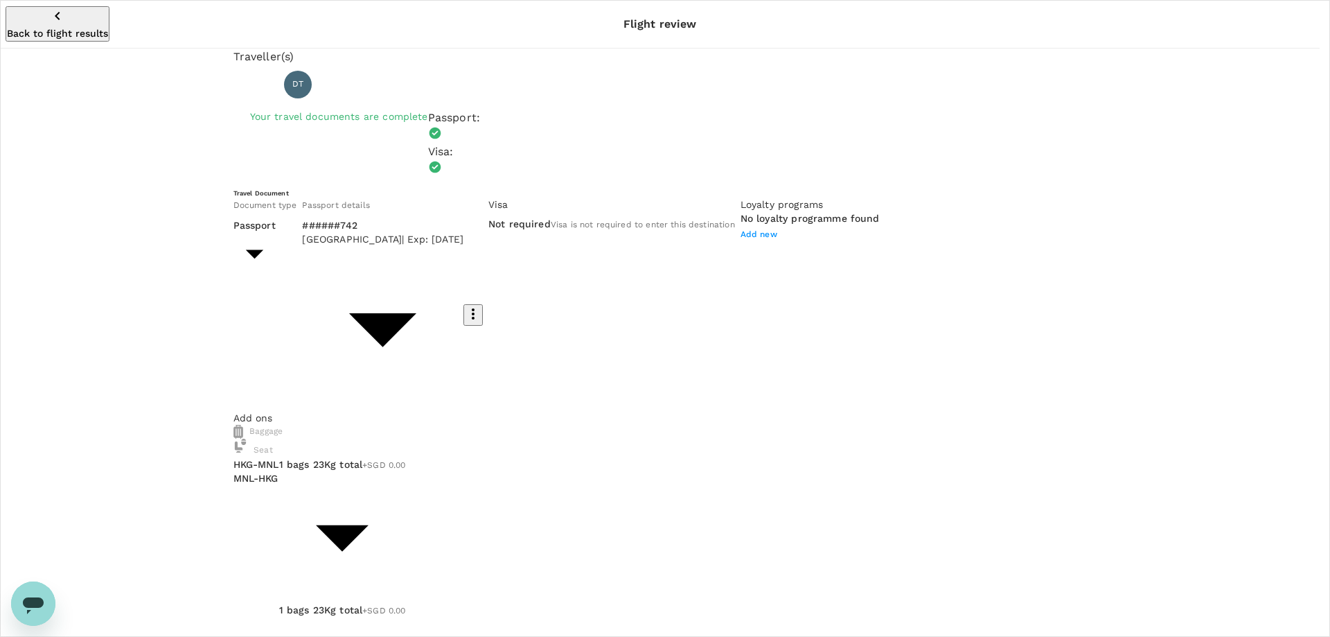
checkbox input "true"
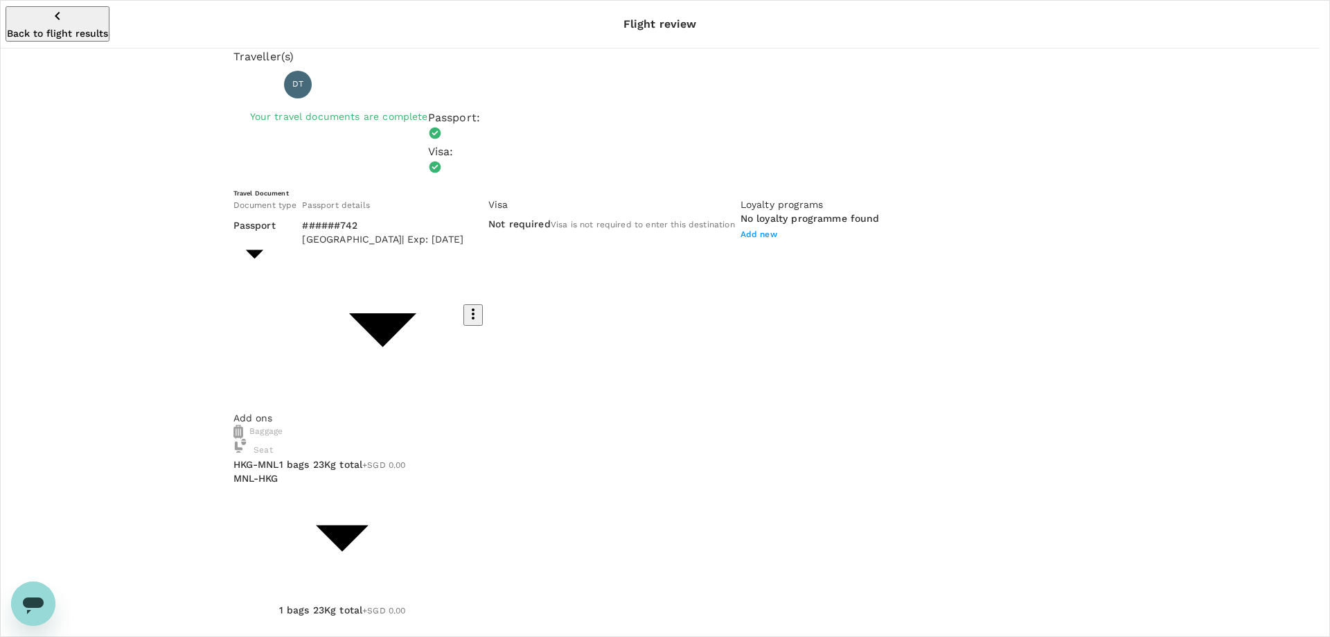
scroll to position [201, 0]
type textarea "Travel plan approved."
